Goal: Task Accomplishment & Management: Use online tool/utility

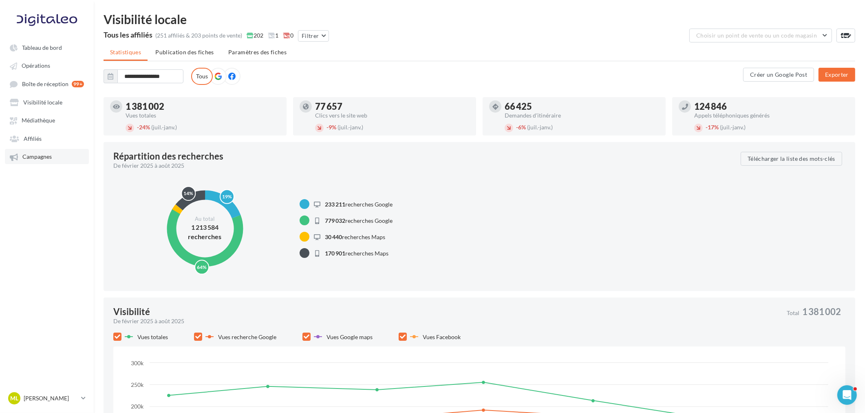
click at [46, 153] on span "Campagnes" at bounding box center [36, 156] width 29 height 7
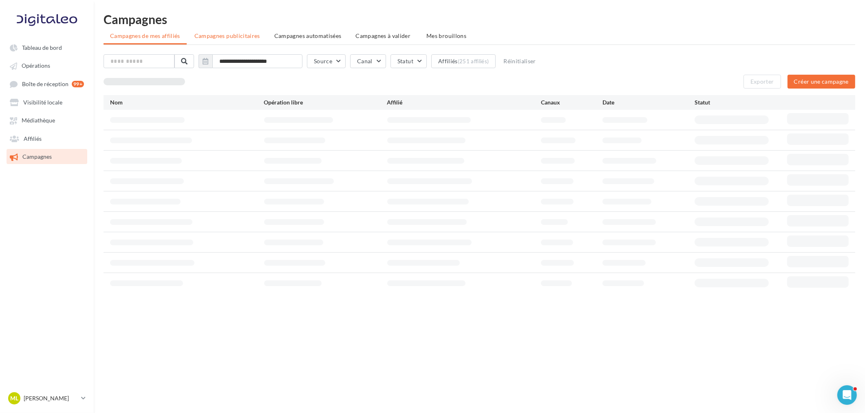
click at [239, 34] on span "Campagnes publicitaires" at bounding box center [227, 35] width 66 height 7
click at [239, 34] on ul "Campagnes de mes affiliés Campagnes publicitaires Campagnes automatisées Campag…" at bounding box center [480, 37] width 752 height 16
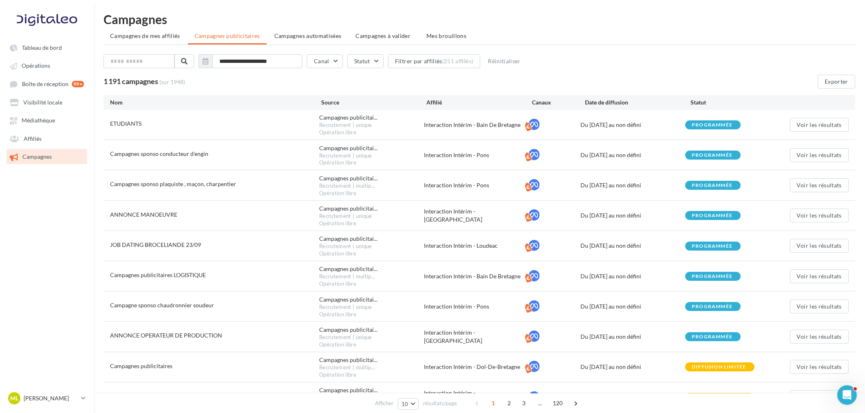
click at [260, 14] on h1 "Campagnes" at bounding box center [480, 19] width 752 height 12
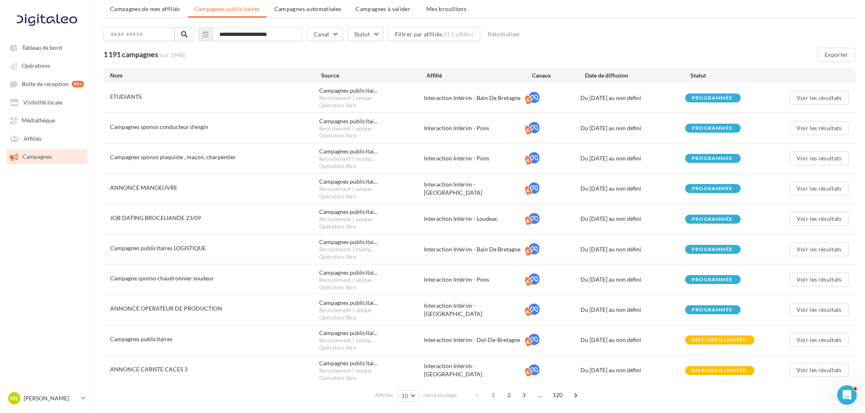
scroll to position [57, 0]
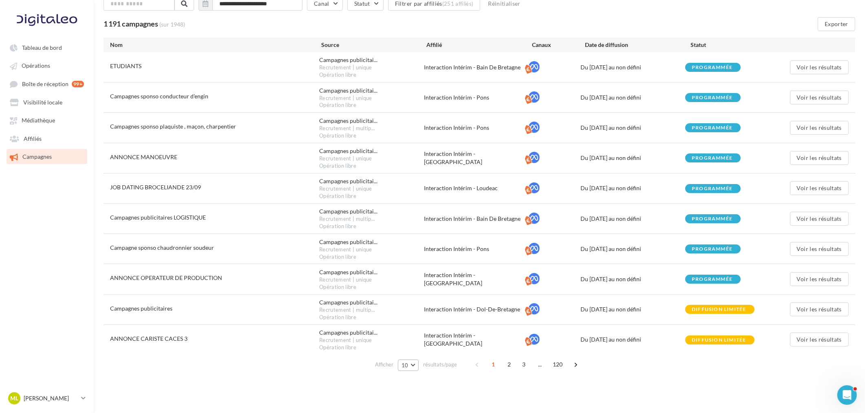
click at [406, 362] on span "10" at bounding box center [405, 365] width 7 height 7
click at [413, 350] on button "100" at bounding box center [426, 350] width 57 height 14
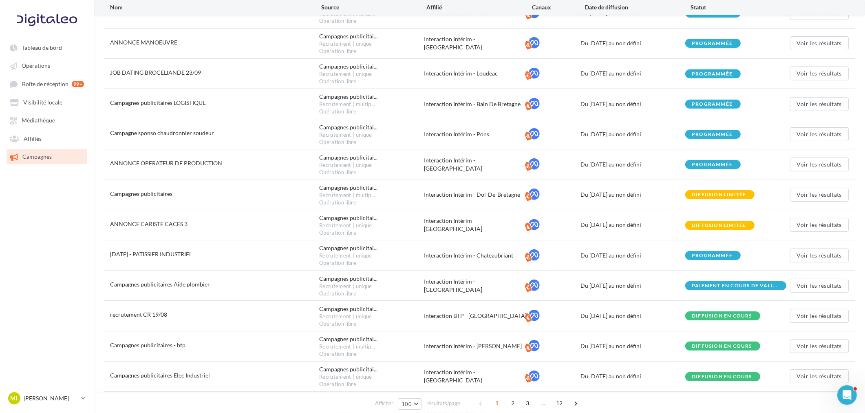
scroll to position [226, 0]
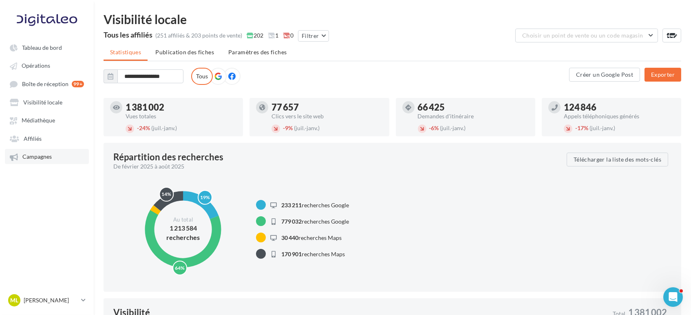
click at [42, 153] on link "Campagnes" at bounding box center [47, 156] width 84 height 15
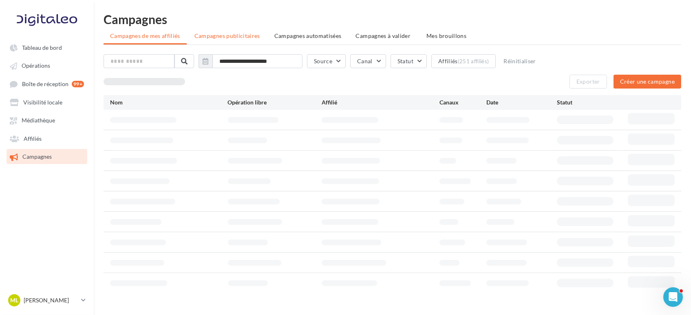
click at [240, 32] on span "Campagnes publicitaires" at bounding box center [227, 35] width 66 height 7
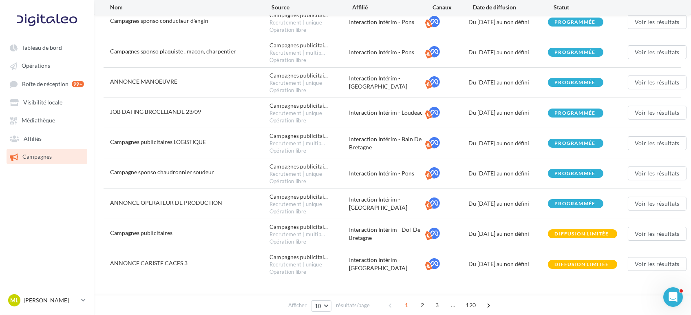
scroll to position [157, 0]
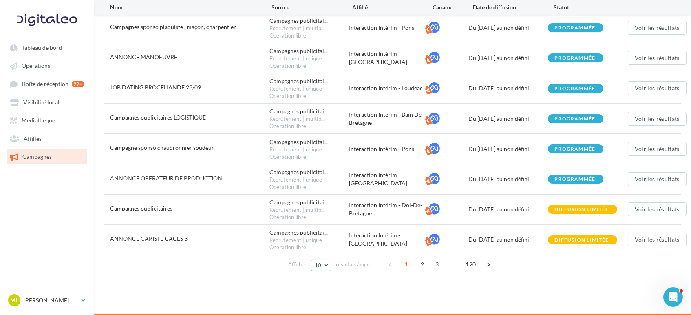
click at [318, 267] on span "10" at bounding box center [318, 265] width 7 height 7
click at [331, 252] on button "100" at bounding box center [339, 250] width 57 height 14
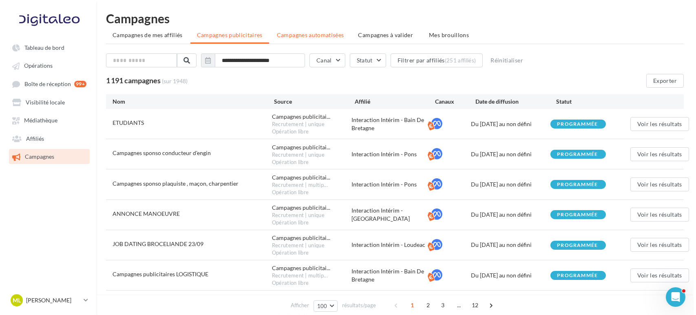
scroll to position [0, 0]
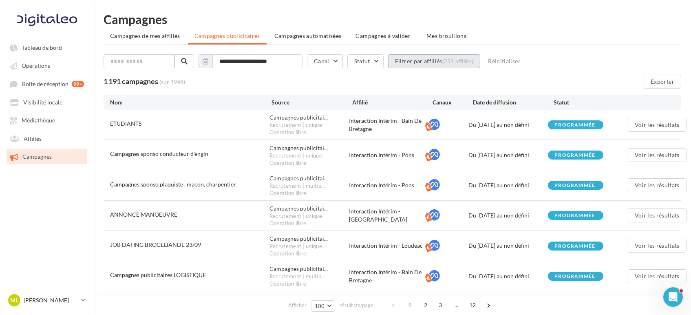
click at [437, 58] on button "Filtrer par affiliés (251 affiliés)" at bounding box center [434, 61] width 93 height 14
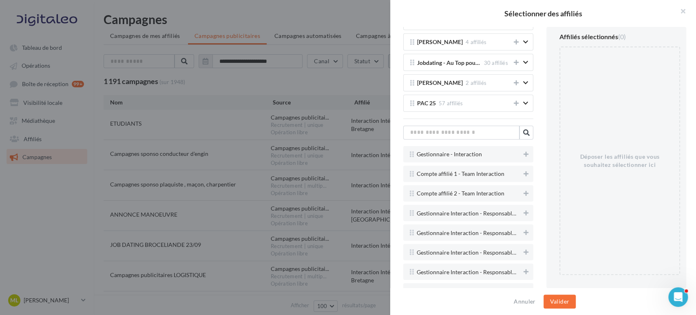
scroll to position [1767, 0]
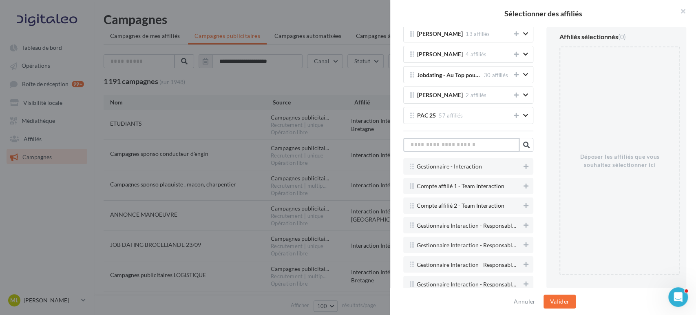
click at [459, 138] on input "text" at bounding box center [461, 145] width 116 height 14
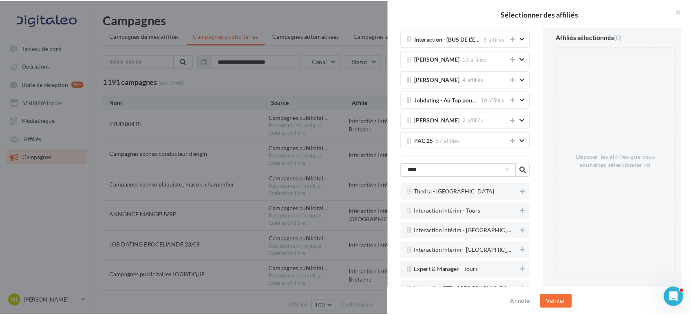
scroll to position [1703, 0]
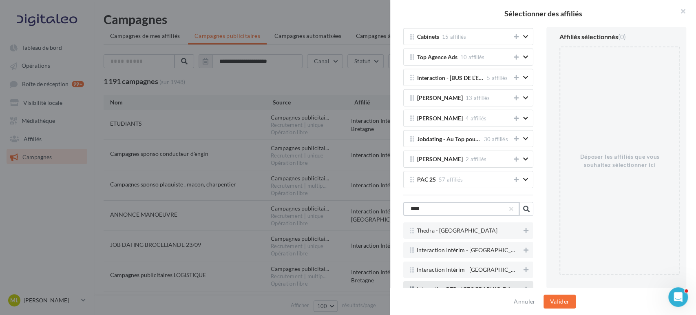
type input "****"
click at [522, 284] on button at bounding box center [526, 289] width 8 height 10
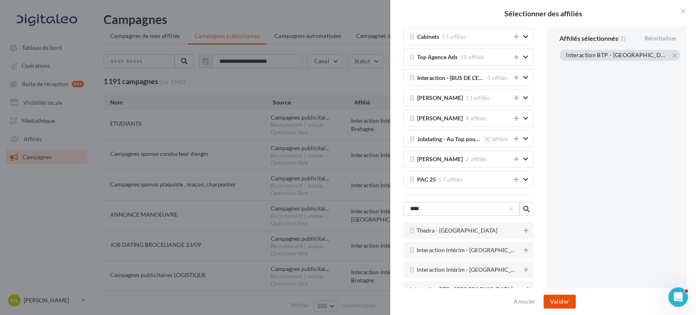
click at [568, 300] on button "Valider" at bounding box center [559, 301] width 32 height 14
